Goal: Communication & Community: Answer question/provide support

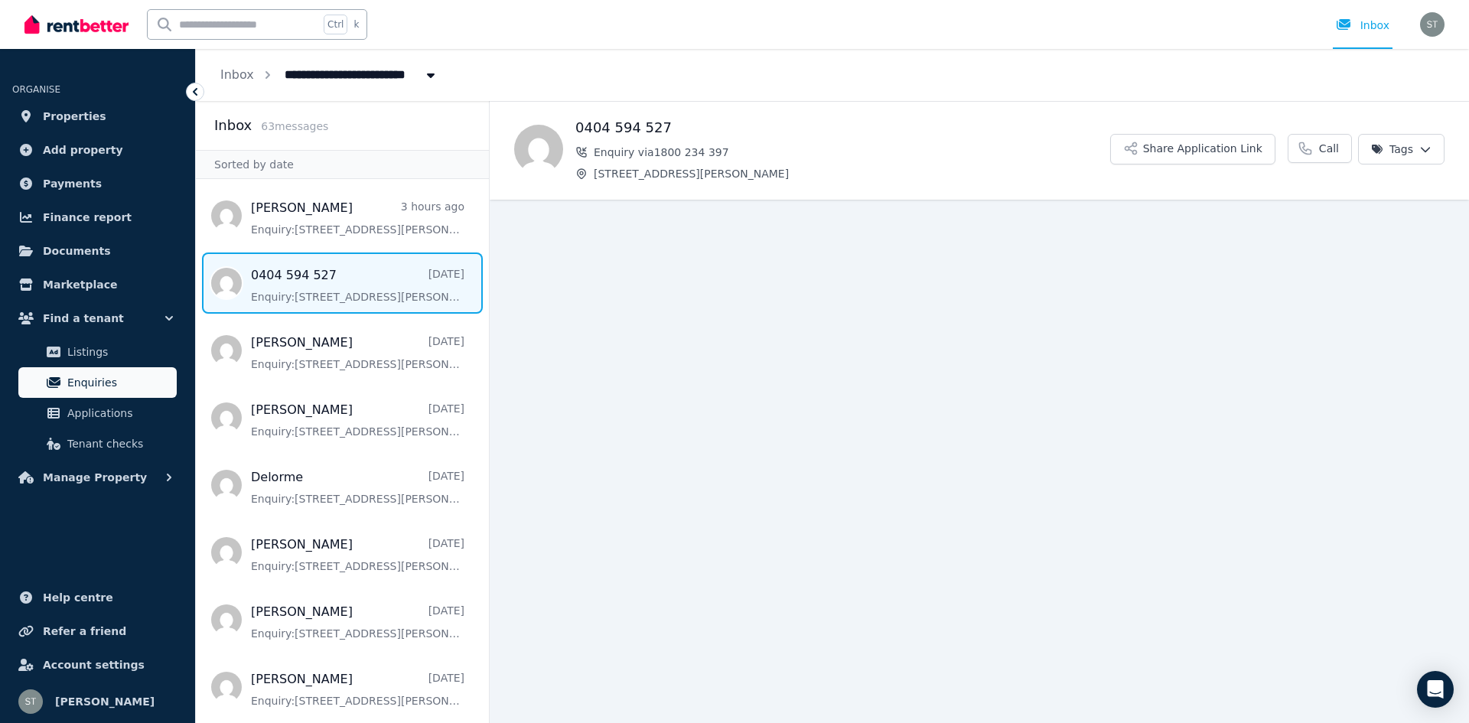
click at [70, 379] on span "Enquiries" at bounding box center [118, 382] width 103 height 18
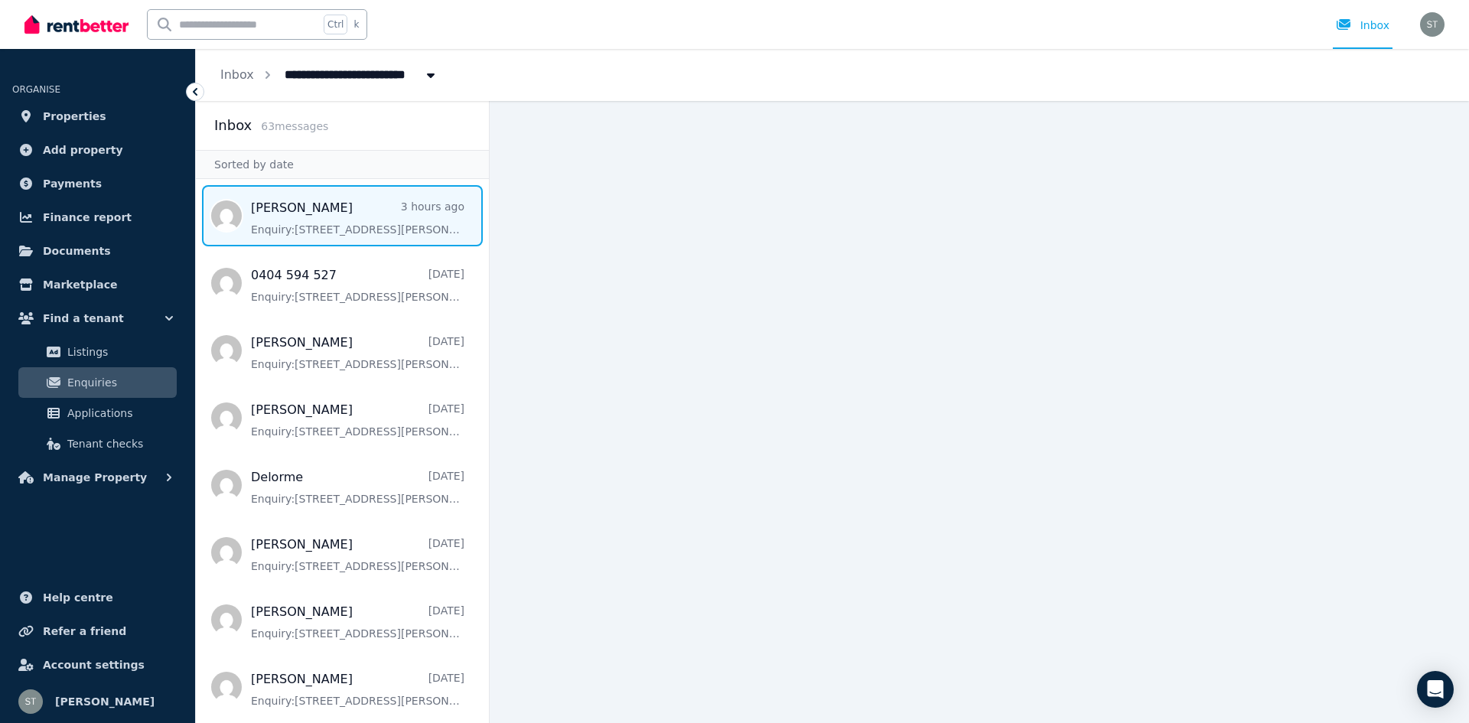
click at [272, 235] on span "Message list" at bounding box center [342, 215] width 293 height 61
